Goal: Task Accomplishment & Management: Manage account settings

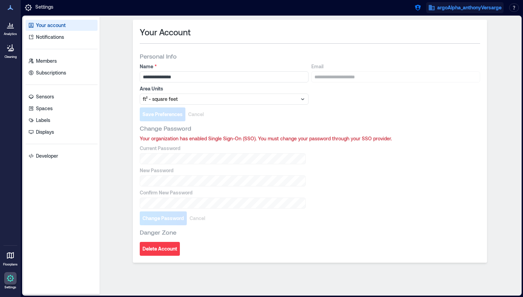
click at [444, 9] on span "argoAlpha_anthonyVersarge" at bounding box center [470, 7] width 64 height 7
drag, startPoint x: 412, startPoint y: 7, endPoint x: 416, endPoint y: 7, distance: 4.2
click at [412, 7] on div "argoAlpha_anthonyVersarge Logged in as [PERSON_NAME] owner Your account Logout …" at bounding box center [466, 7] width 112 height 12
click at [416, 7] on icon "button" at bounding box center [418, 8] width 6 height 6
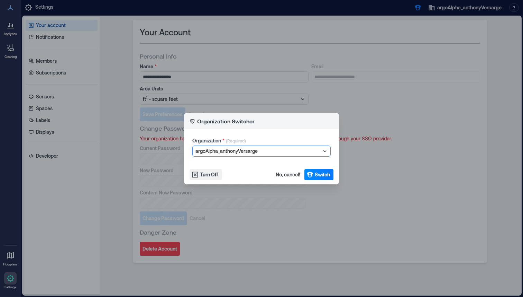
click at [269, 148] on div at bounding box center [258, 151] width 125 height 8
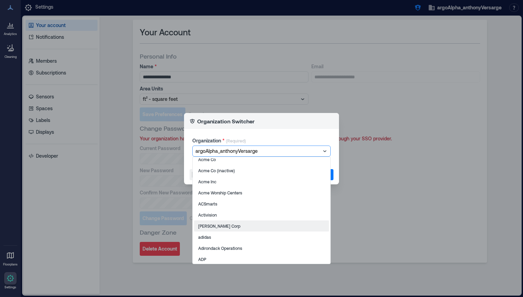
scroll to position [237, 0]
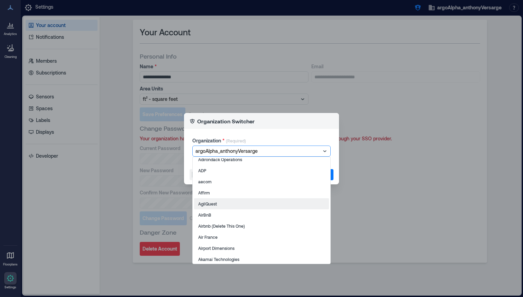
click at [220, 204] on div "AgilQuest" at bounding box center [261, 203] width 135 height 11
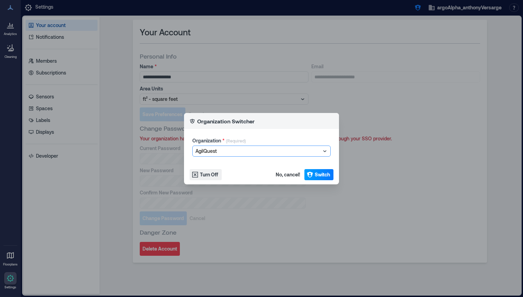
click at [320, 174] on span "Switch" at bounding box center [322, 174] width 15 height 7
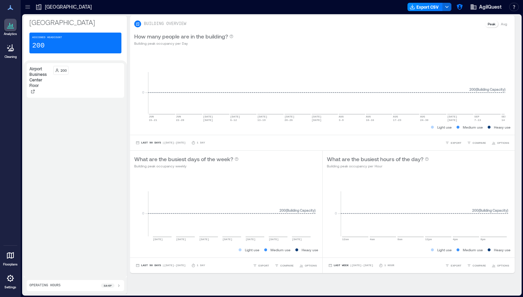
click at [11, 47] on icon at bounding box center [10, 48] width 8 height 8
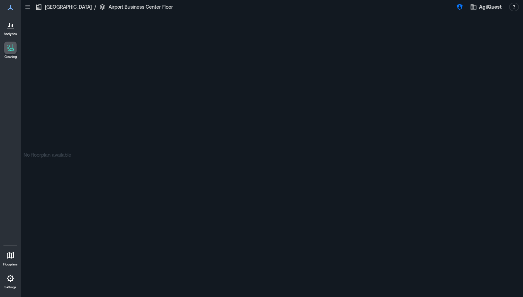
click at [11, 31] on link "Analytics" at bounding box center [10, 27] width 17 height 21
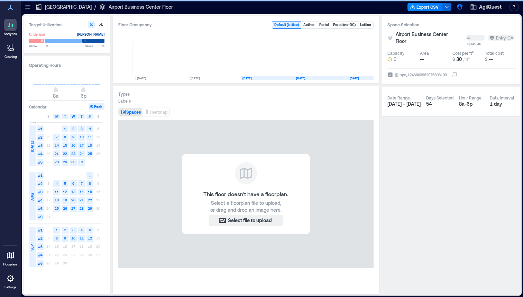
scroll to position [0, 2680]
click at [475, 9] on icon "button" at bounding box center [473, 6] width 7 height 7
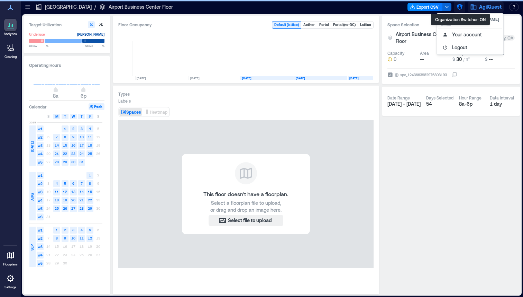
click at [461, 8] on icon "button" at bounding box center [460, 6] width 7 height 7
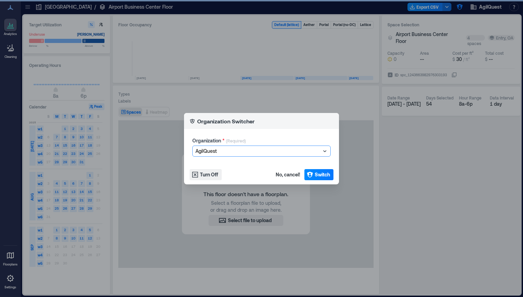
click at [283, 148] on div at bounding box center [258, 151] width 125 height 8
type input "******"
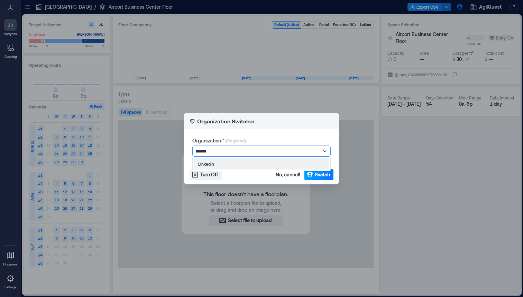
drag, startPoint x: 269, startPoint y: 161, endPoint x: 323, endPoint y: 171, distance: 55.3
click at [269, 161] on div "LinkedIn" at bounding box center [261, 163] width 135 height 11
click at [325, 172] on span "Switch" at bounding box center [322, 174] width 15 height 7
